Goal: Task Accomplishment & Management: Use online tool/utility

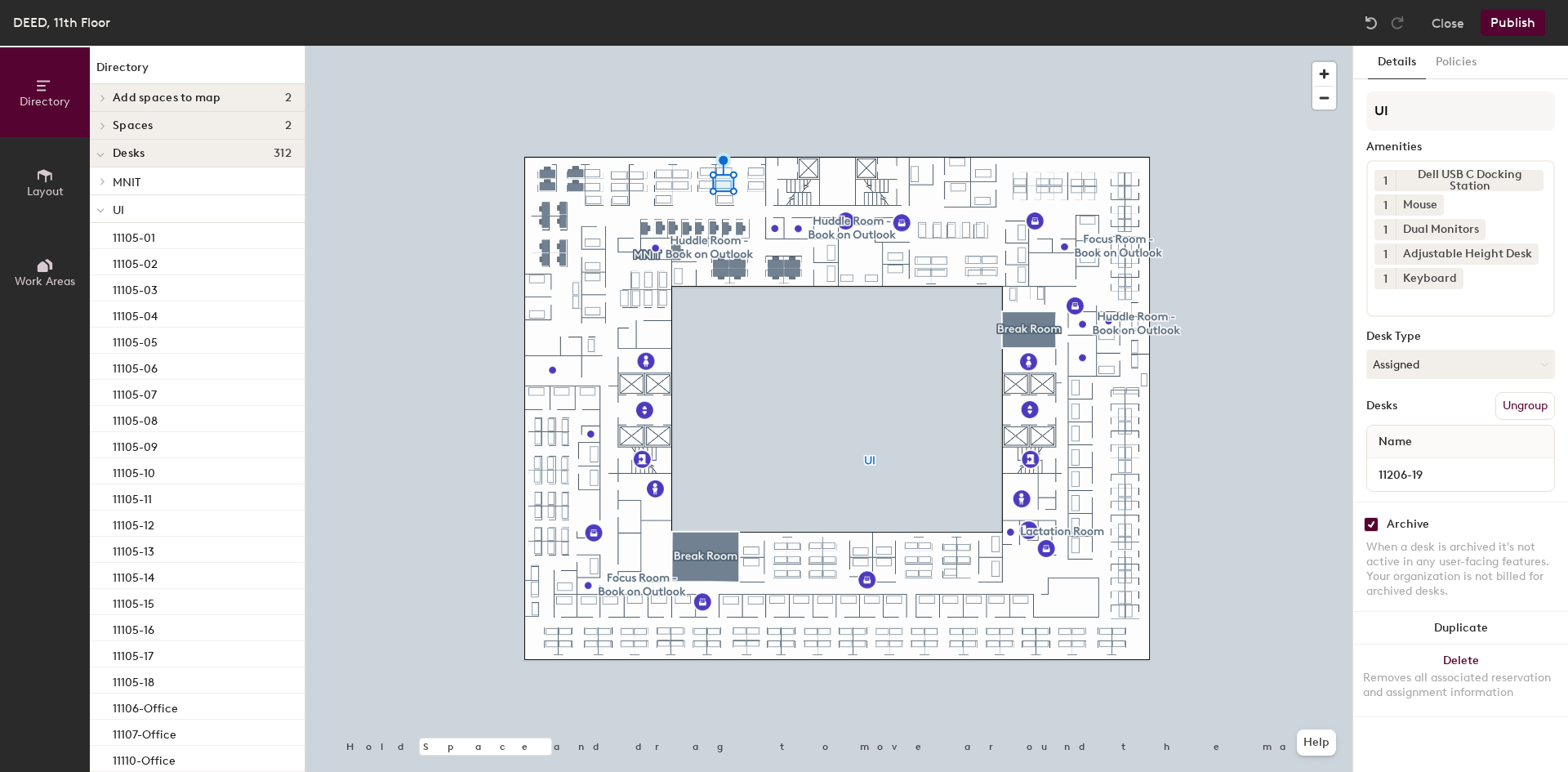
click at [217, 202] on p "UI" at bounding box center [202, 209] width 178 height 21
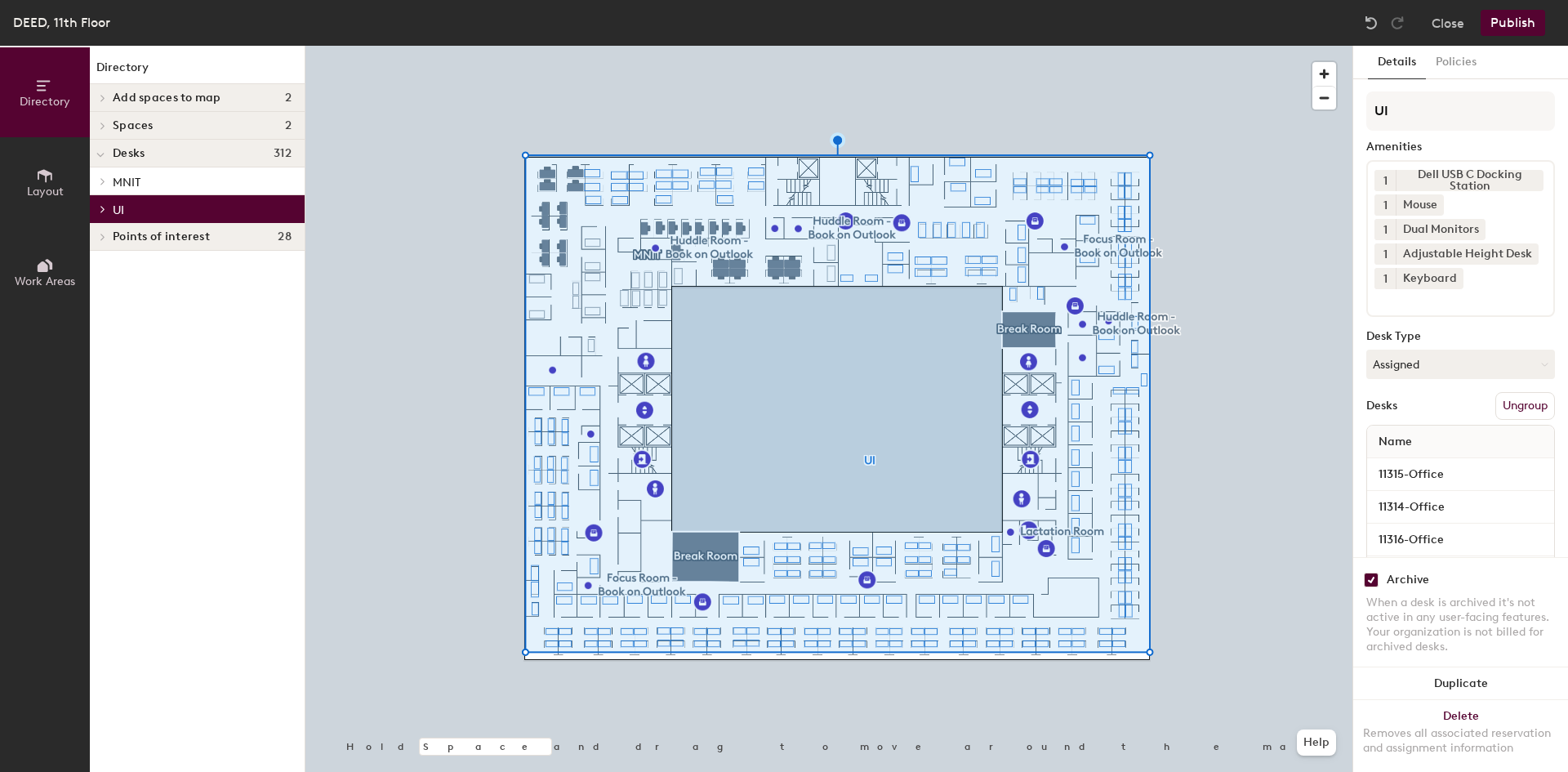
drag, startPoint x: 152, startPoint y: 189, endPoint x: 159, endPoint y: 183, distance: 9.2
click at [154, 187] on p "MNIT" at bounding box center [202, 181] width 178 height 21
checkbox input "false"
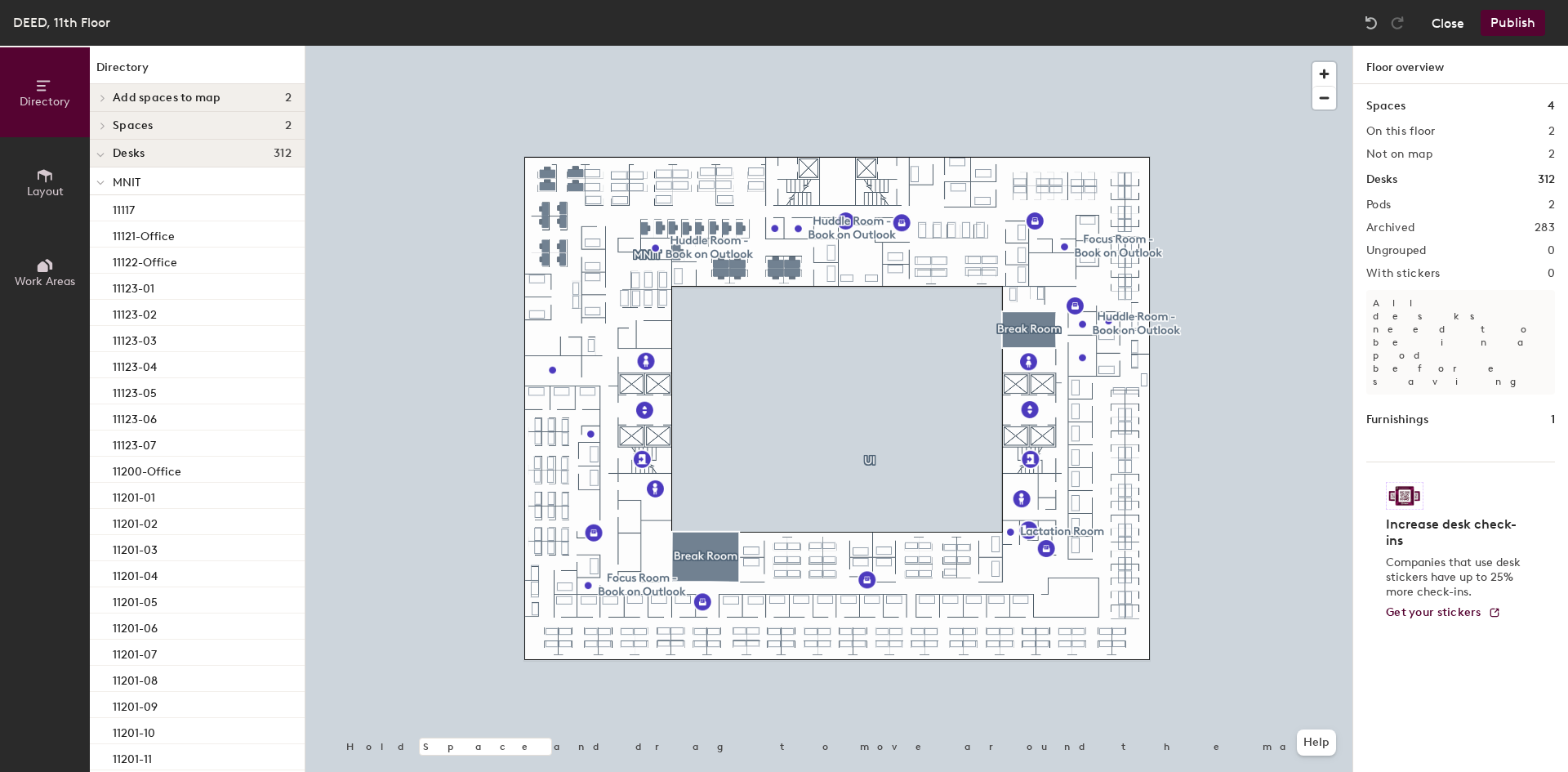
click at [1464, 22] on button "Close" at bounding box center [1448, 22] width 33 height 26
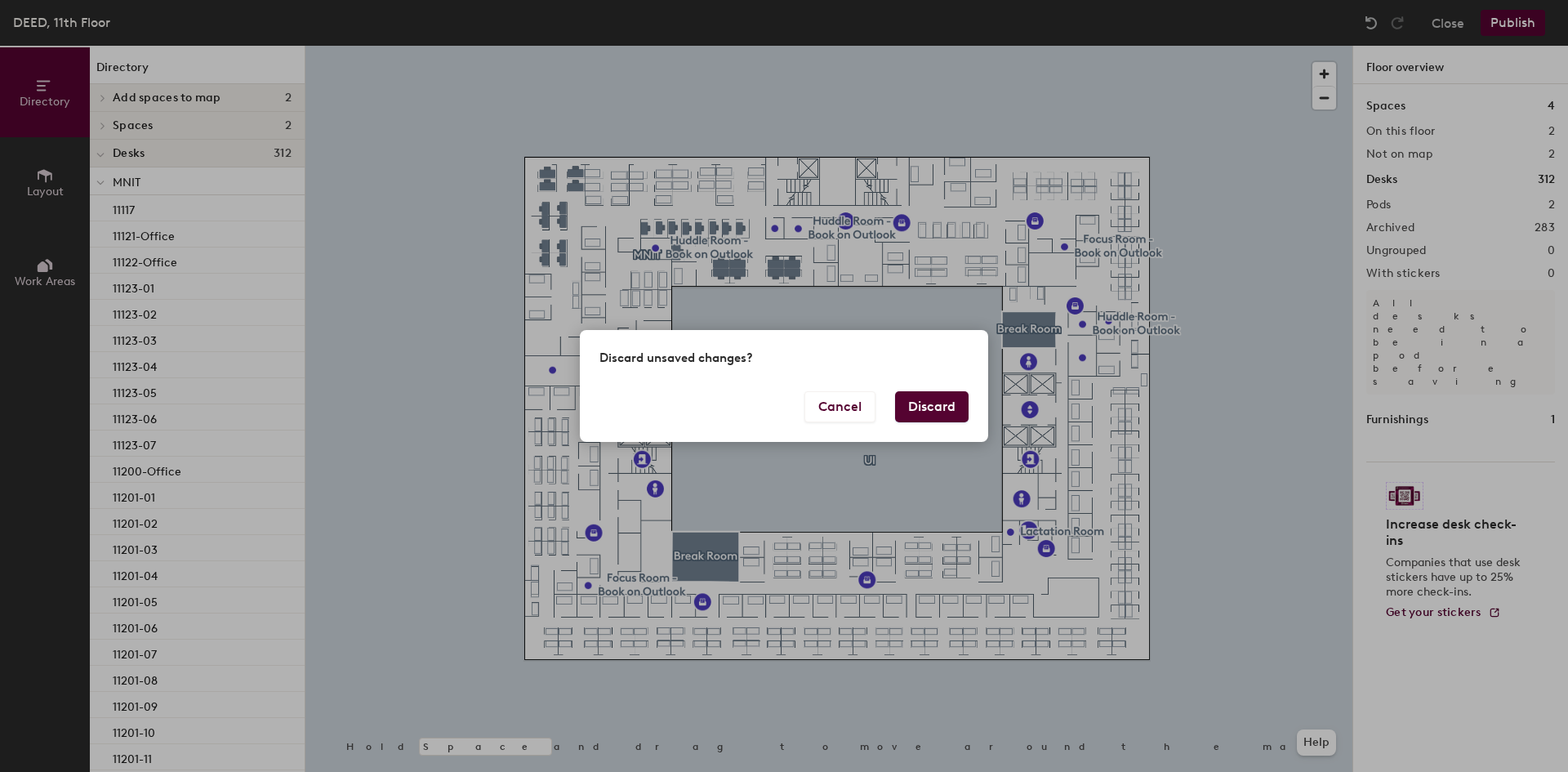
click at [953, 410] on button "Discard" at bounding box center [932, 407] width 74 height 31
